Goal: Transaction & Acquisition: Purchase product/service

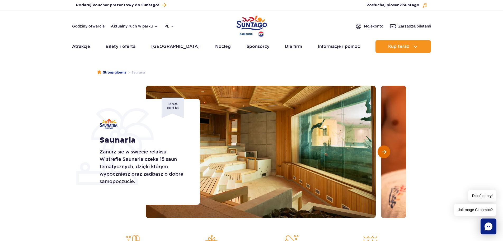
click at [385, 149] on button "Następny slajd" at bounding box center [384, 151] width 13 height 13
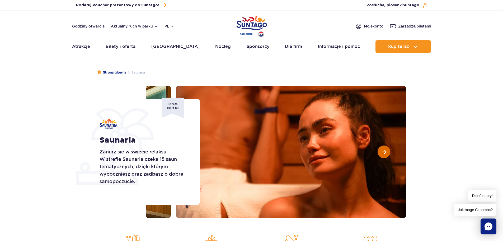
click at [386, 150] on button "Następny slajd" at bounding box center [384, 151] width 13 height 13
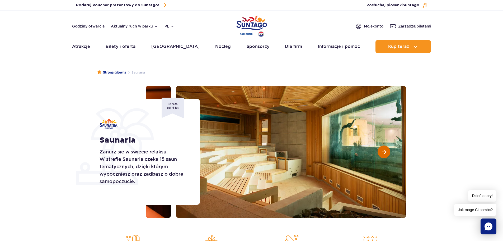
click at [384, 152] on span "Następny slajd" at bounding box center [384, 151] width 4 height 5
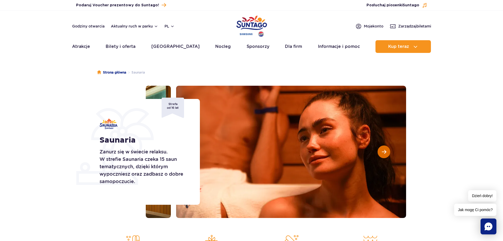
click at [384, 153] on span "Następny slajd" at bounding box center [384, 151] width 4 height 5
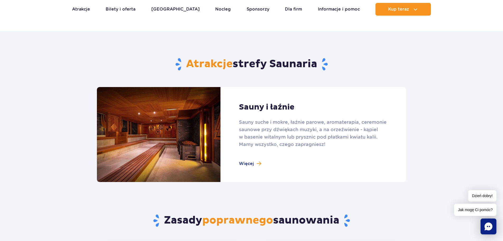
scroll to position [290, 0]
click at [249, 163] on link at bounding box center [251, 134] width 309 height 95
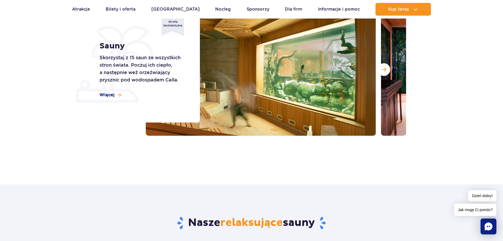
scroll to position [53, 0]
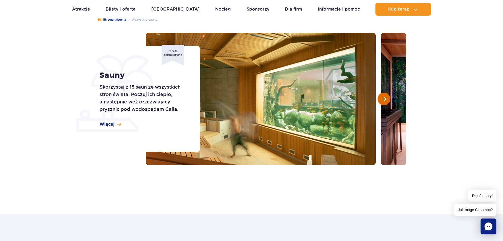
click at [384, 96] on button "Następny slajd" at bounding box center [384, 98] width 13 height 13
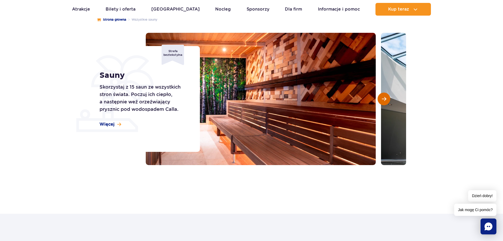
click at [382, 96] on span "Następny slajd" at bounding box center [384, 98] width 4 height 5
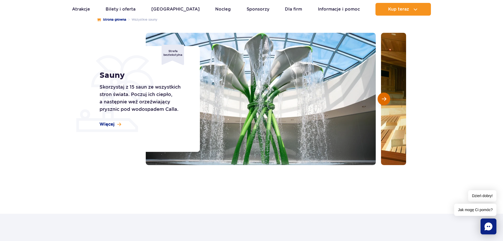
click at [382, 96] on span "Następny slajd" at bounding box center [384, 98] width 4 height 5
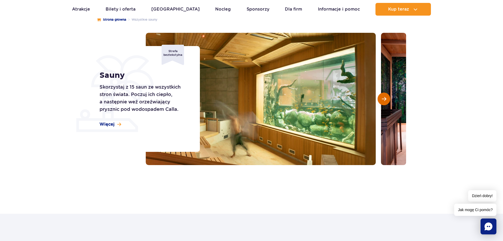
click at [382, 96] on span "Następny slajd" at bounding box center [384, 98] width 4 height 5
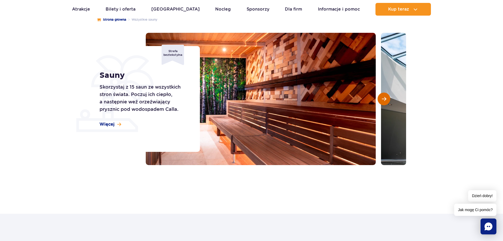
click at [382, 97] on span "Następny slajd" at bounding box center [384, 98] width 4 height 5
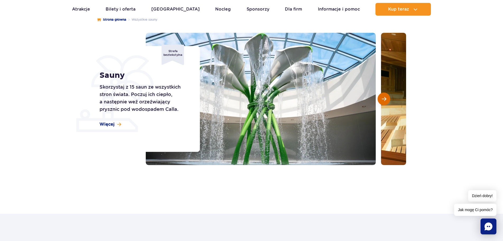
click at [382, 97] on span "Następny slajd" at bounding box center [384, 98] width 4 height 5
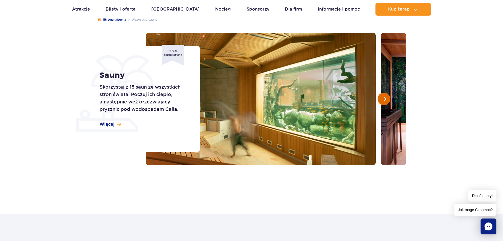
click at [382, 97] on span "Następny slajd" at bounding box center [384, 98] width 4 height 5
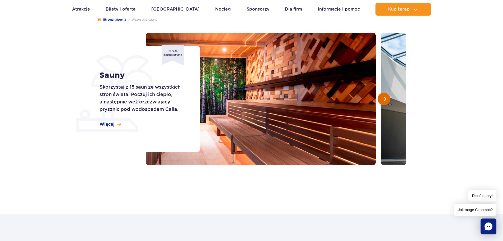
click at [382, 97] on span "Następny slajd" at bounding box center [384, 98] width 4 height 5
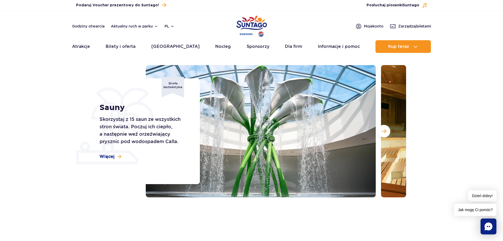
scroll to position [0, 0]
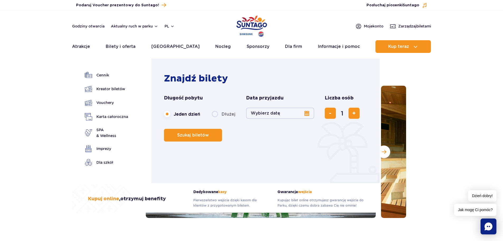
click at [307, 111] on button "Wybierz datę" at bounding box center [280, 112] width 68 height 11
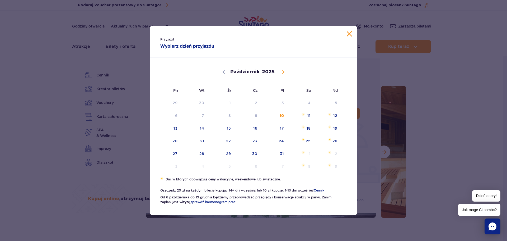
click at [284, 69] on span at bounding box center [283, 71] width 9 height 9
select select "10"
click at [181, 126] on span "10" at bounding box center [168, 128] width 27 height 12
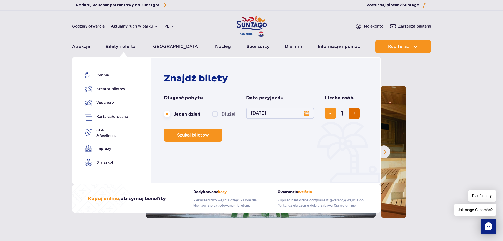
click at [352, 113] on span "dodaj bilet" at bounding box center [353, 113] width 3 height 0
type input "2"
click at [209, 133] on span "Planowanie wizyty w Park of Poland" at bounding box center [210, 135] width 4 height 4
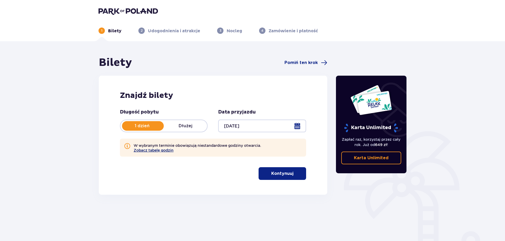
click at [156, 149] on button "Zobacz tabelę godzin" at bounding box center [154, 150] width 40 height 4
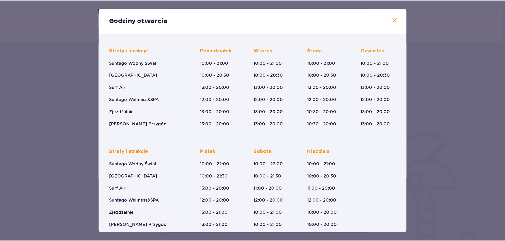
scroll to position [39, 0]
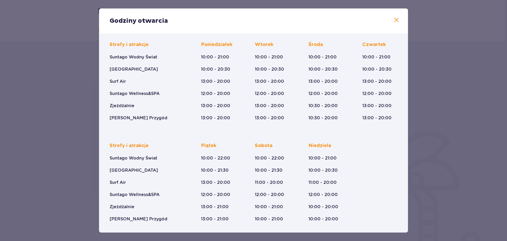
click at [393, 19] on span at bounding box center [396, 20] width 6 height 6
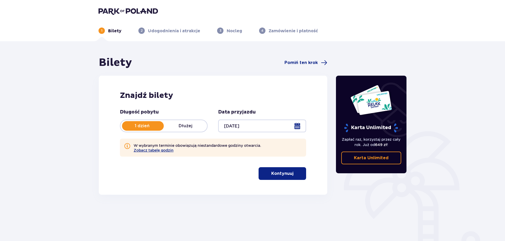
click at [282, 174] on p "Kontynuuj" at bounding box center [282, 173] width 22 height 6
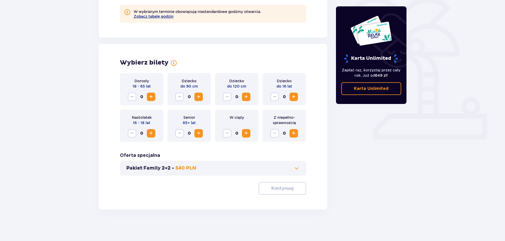
scroll to position [134, 0]
click at [151, 96] on span "Zwiększ" at bounding box center [151, 96] width 6 height 6
click at [271, 191] on p "Kontynuuj" at bounding box center [282, 188] width 22 height 6
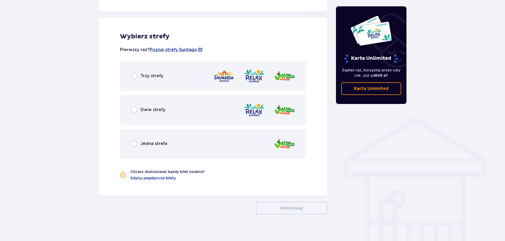
scroll to position [317, 0]
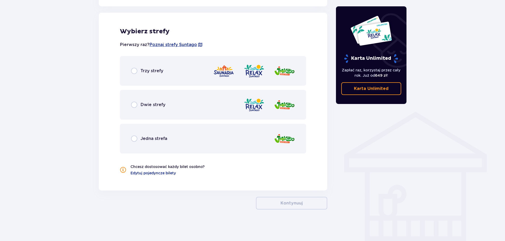
click at [133, 71] on input "radio" at bounding box center [134, 71] width 6 height 6
radio input "true"
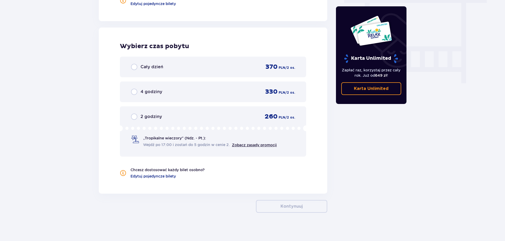
scroll to position [490, 0]
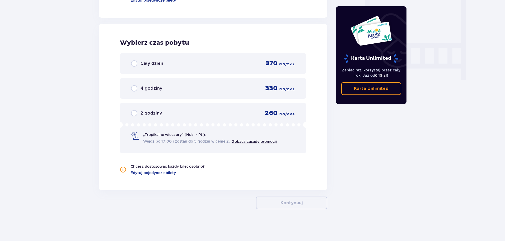
click at [134, 61] on input "radio" at bounding box center [134, 63] width 6 height 6
radio input "true"
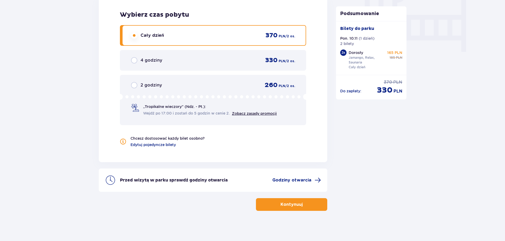
scroll to position [519, 0]
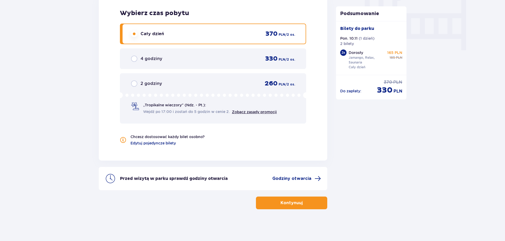
click at [304, 205] on span "button" at bounding box center [303, 202] width 6 height 6
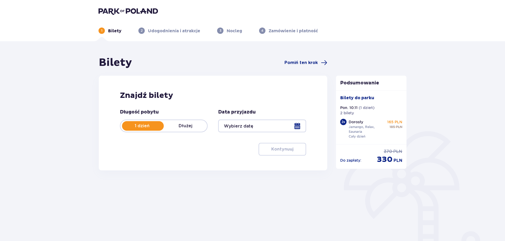
scroll to position [24, 0]
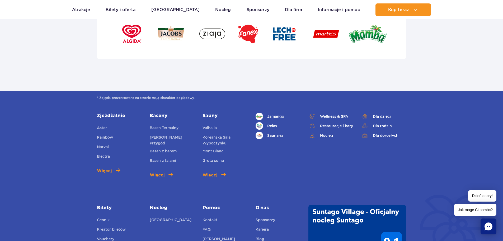
scroll to position [1828, 0]
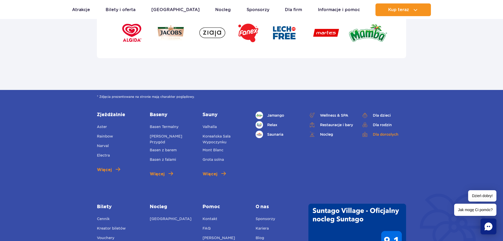
click at [380, 130] on link "Dla dorosłych" at bounding box center [383, 133] width 45 height 7
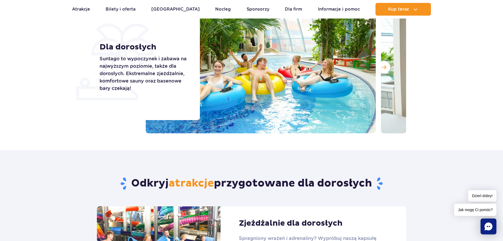
scroll to position [26, 0]
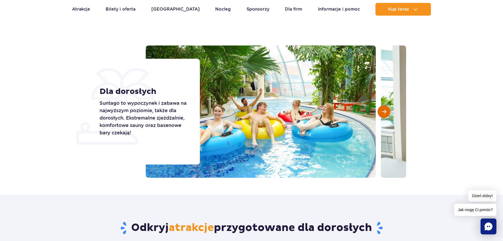
click at [382, 115] on button "Następny slajd" at bounding box center [384, 111] width 13 height 13
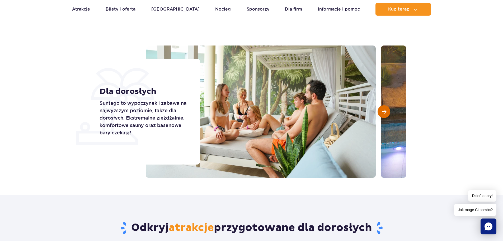
click at [382, 115] on button "Następny slajd" at bounding box center [384, 111] width 13 height 13
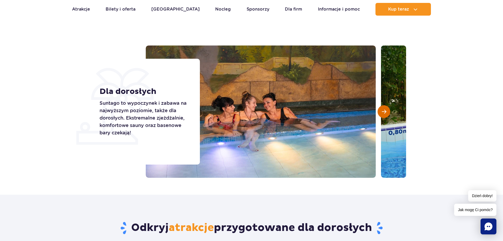
click at [382, 115] on button "Następny slajd" at bounding box center [384, 111] width 13 height 13
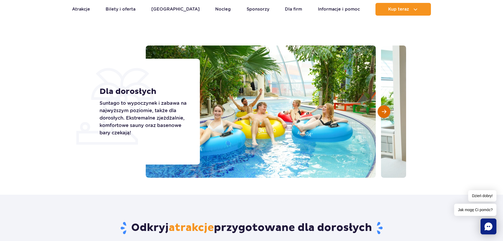
click at [382, 115] on button "Następny slajd" at bounding box center [384, 111] width 13 height 13
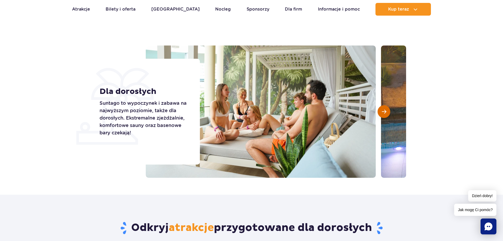
click at [381, 115] on button "Następny slajd" at bounding box center [384, 111] width 13 height 13
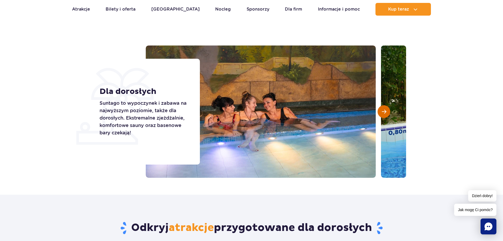
click at [381, 115] on button "Następny slajd" at bounding box center [384, 111] width 13 height 13
